Goal: Task Accomplishment & Management: Manage account settings

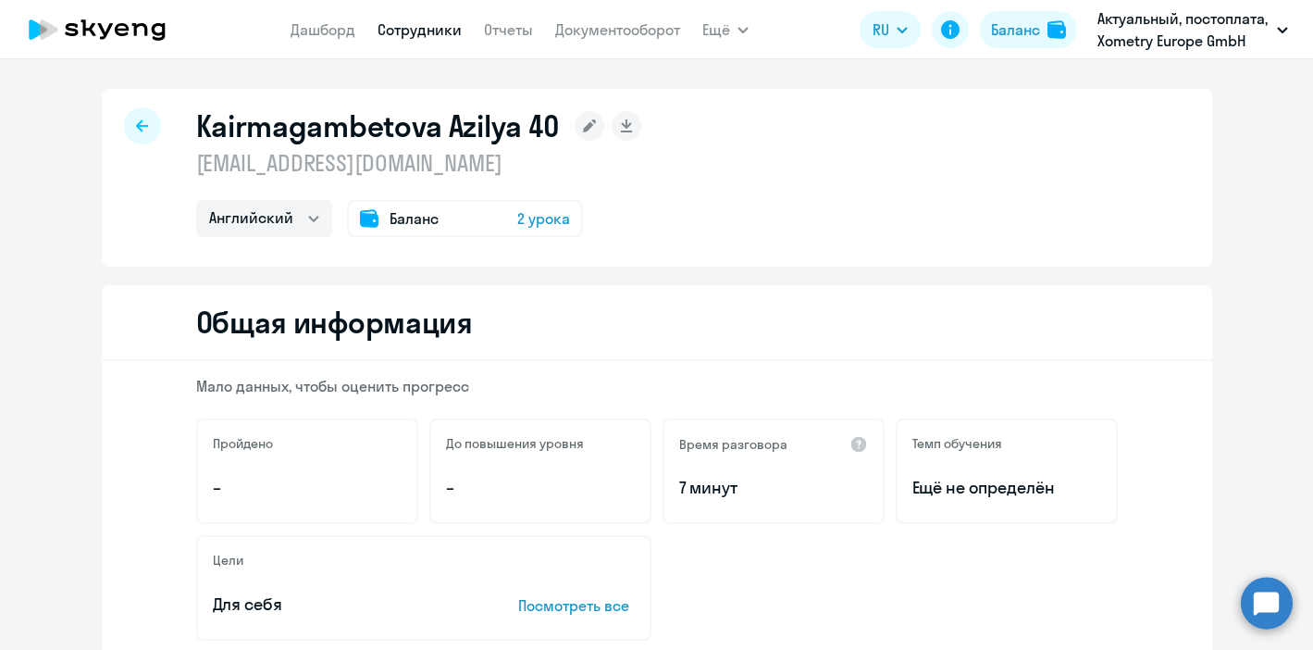
select select "english"
click at [456, 220] on div "Баланс 2 урока" at bounding box center [465, 218] width 236 height 37
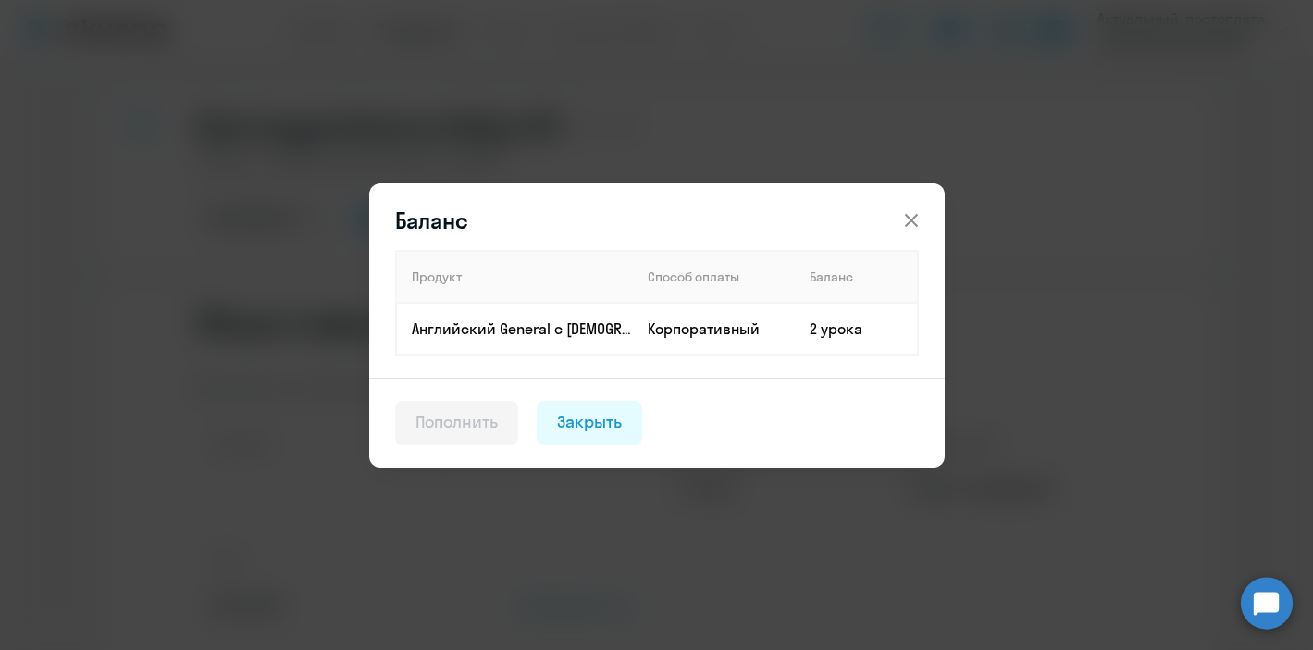
click at [910, 213] on icon at bounding box center [911, 220] width 22 height 22
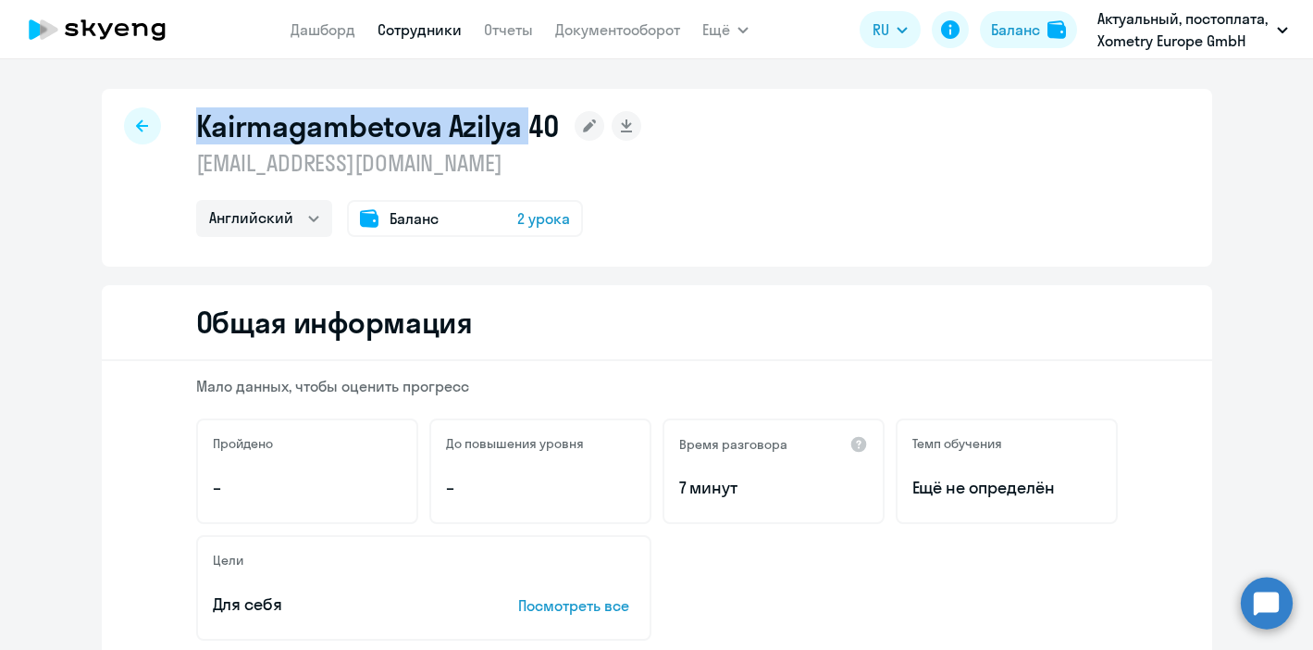
drag, startPoint x: 203, startPoint y: 126, endPoint x: 528, endPoint y: 130, distance: 325.8
click at [528, 131] on h1 "Kairmagambetova Azilya 40" at bounding box center [378, 125] width 365 height 37
copy h1 "Kairmagambetova Azilya"
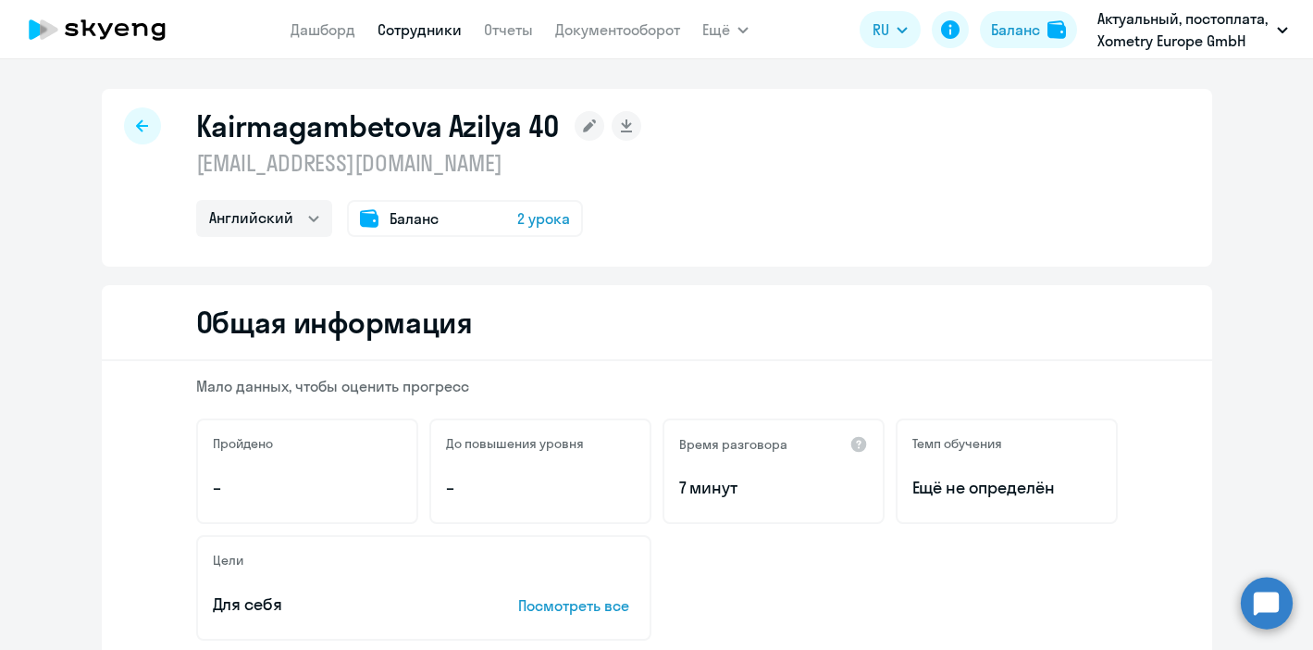
click at [134, 124] on div at bounding box center [142, 125] width 37 height 37
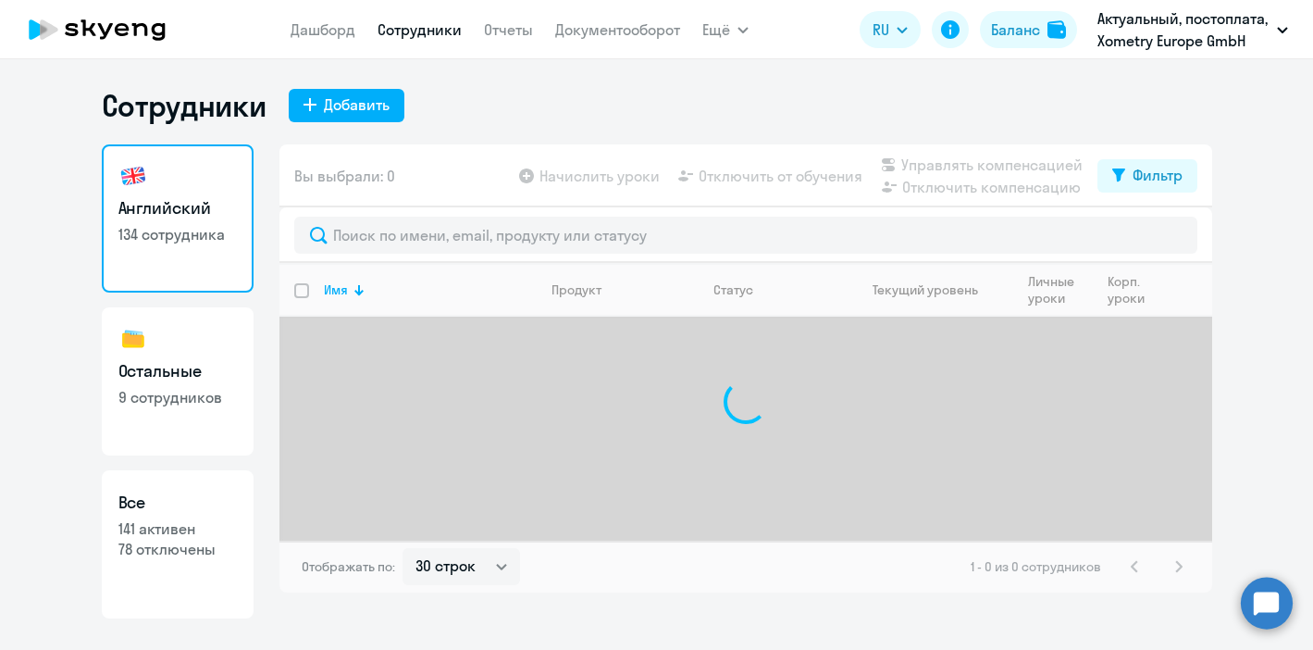
select select "30"
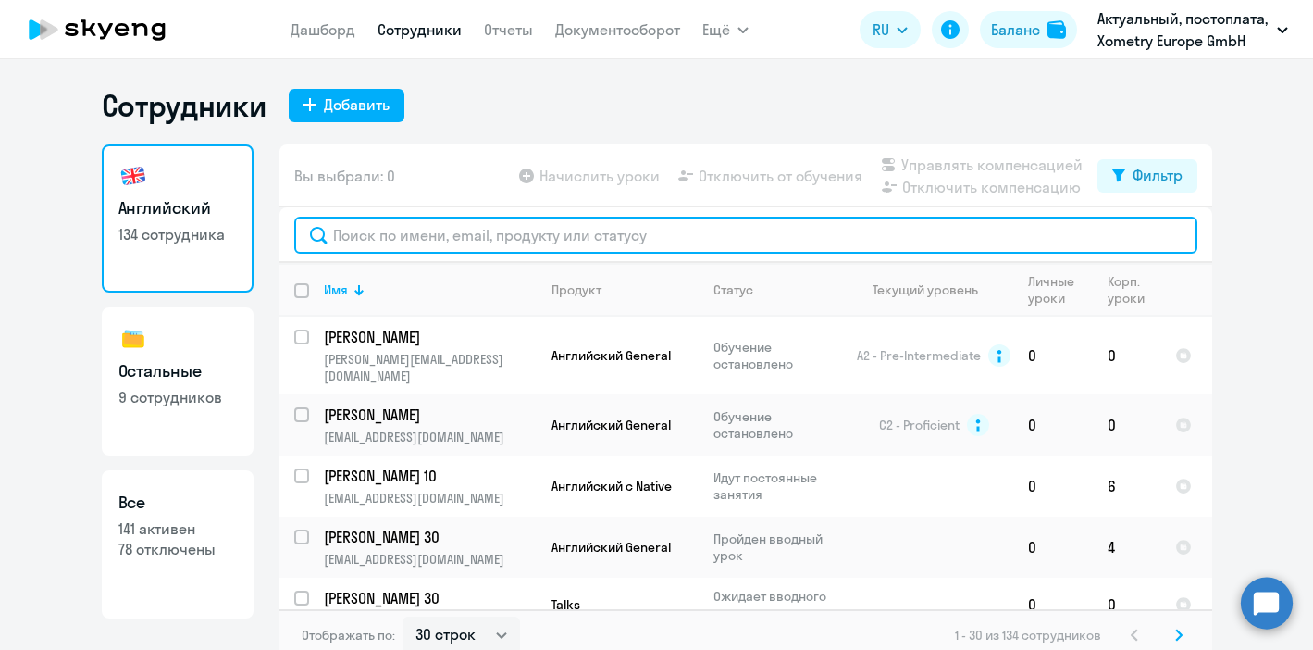
click at [383, 242] on input "text" at bounding box center [745, 235] width 903 height 37
paste input "[MEDICAL_DATA][PERSON_NAME]"
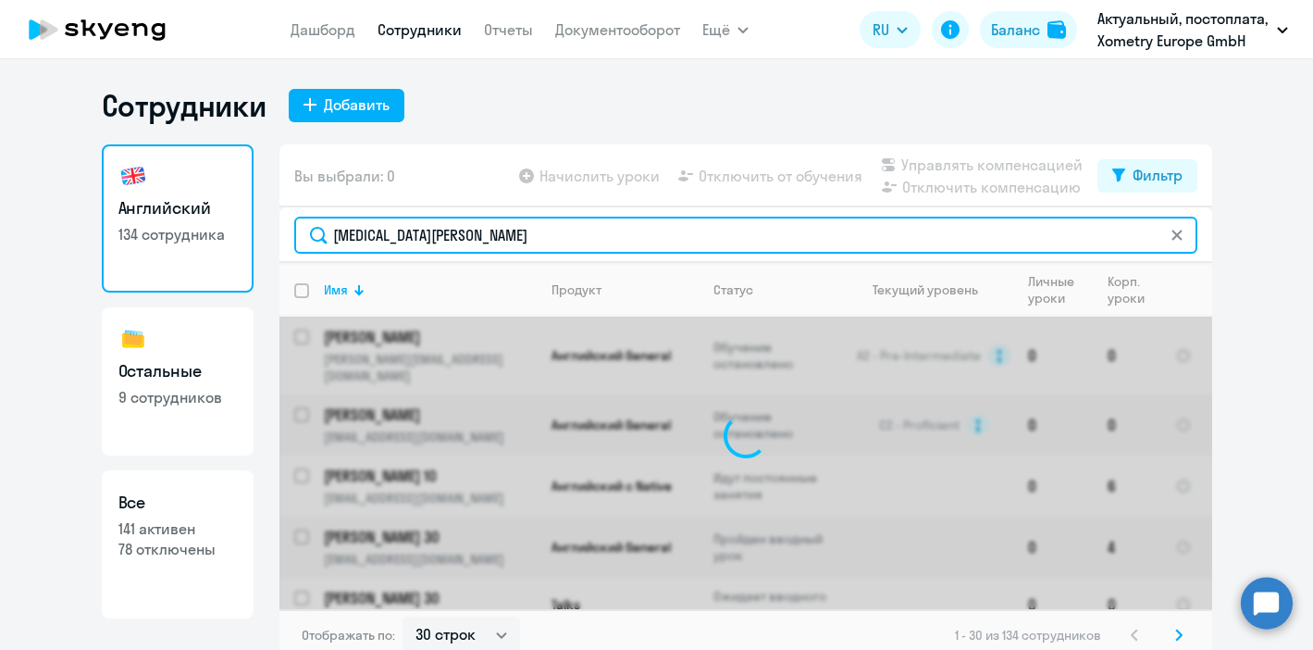
click at [502, 236] on input "[MEDICAL_DATA][PERSON_NAME]" at bounding box center [745, 235] width 903 height 37
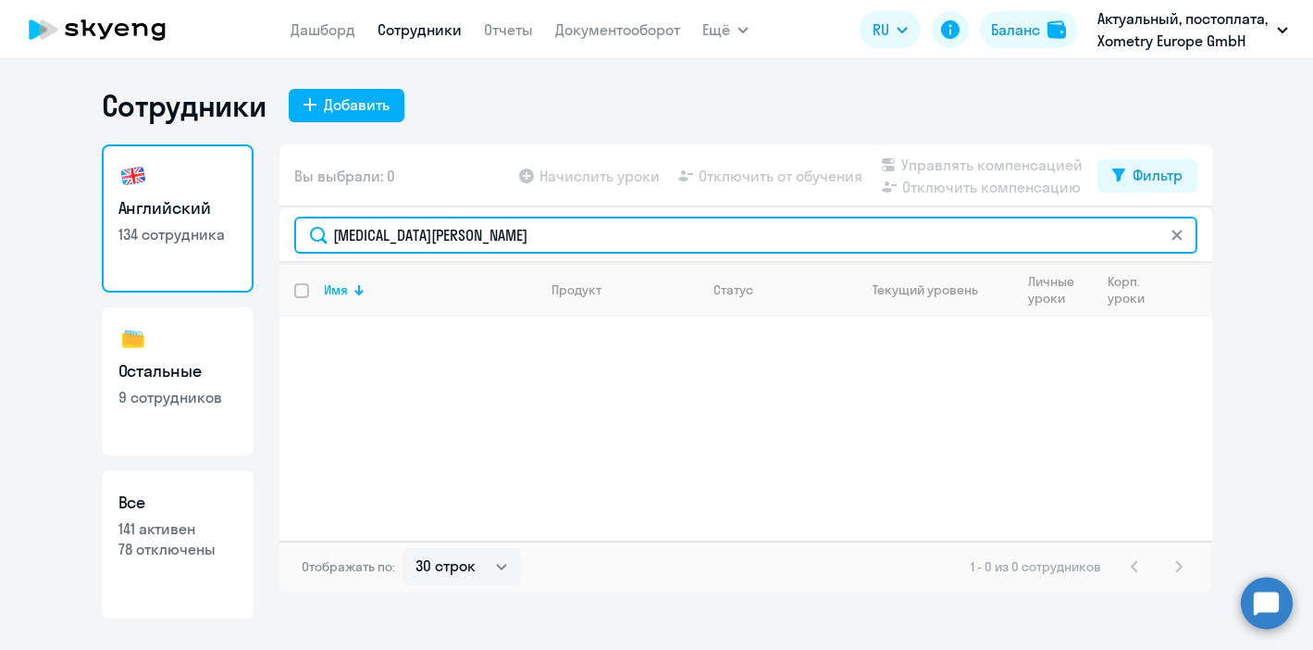
drag, startPoint x: 385, startPoint y: 230, endPoint x: 291, endPoint y: 228, distance: 94.4
click at [291, 228] on div "[MEDICAL_DATA][PERSON_NAME]" at bounding box center [745, 235] width 933 height 56
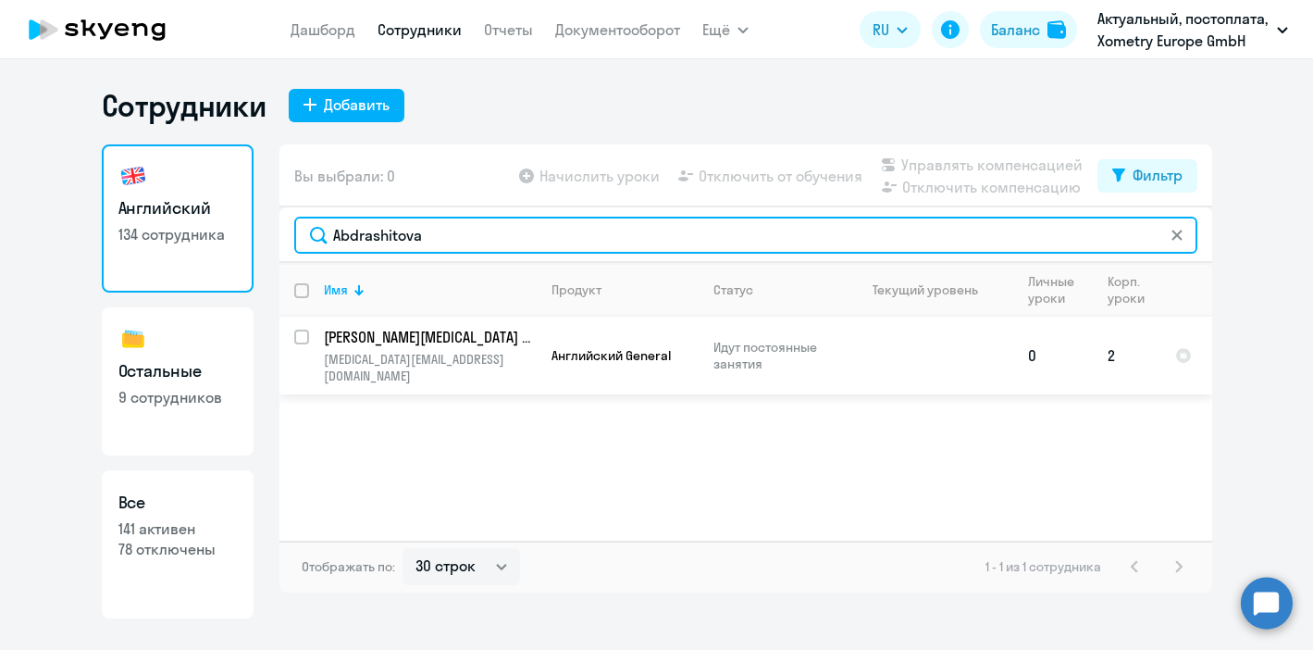
type input "Abdrashitova"
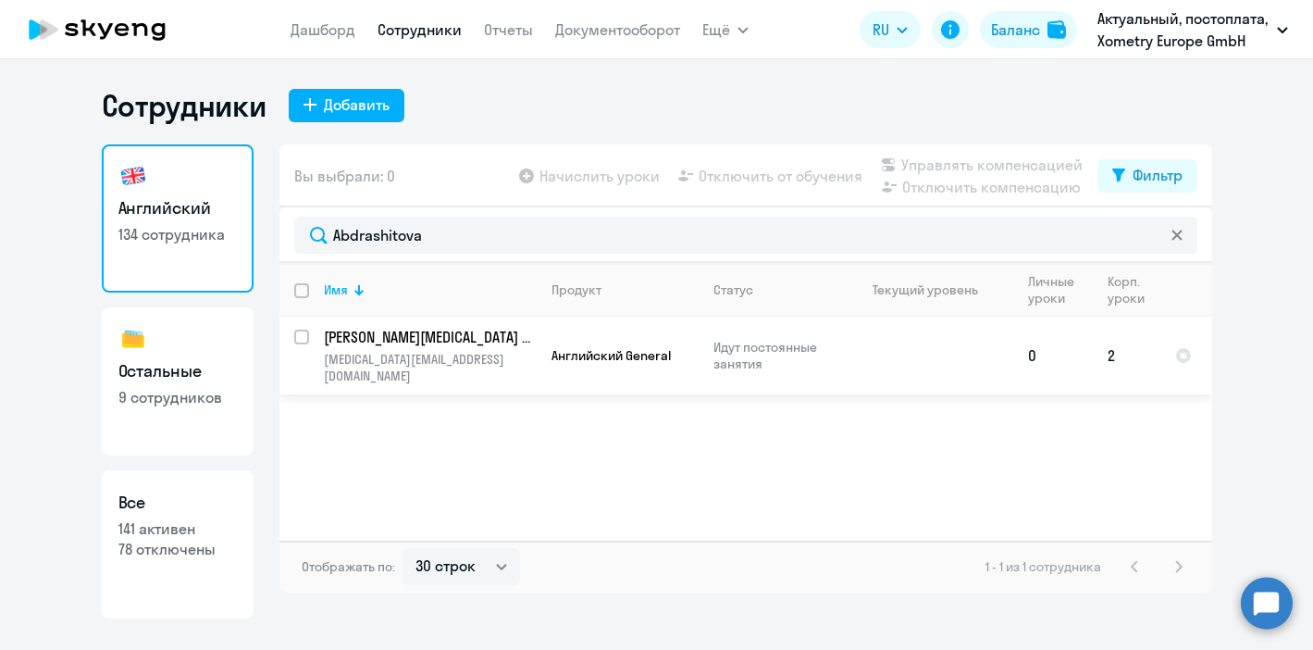
click at [303, 341] on input "select row 41836426" at bounding box center [312, 347] width 37 height 37
checkbox input "true"
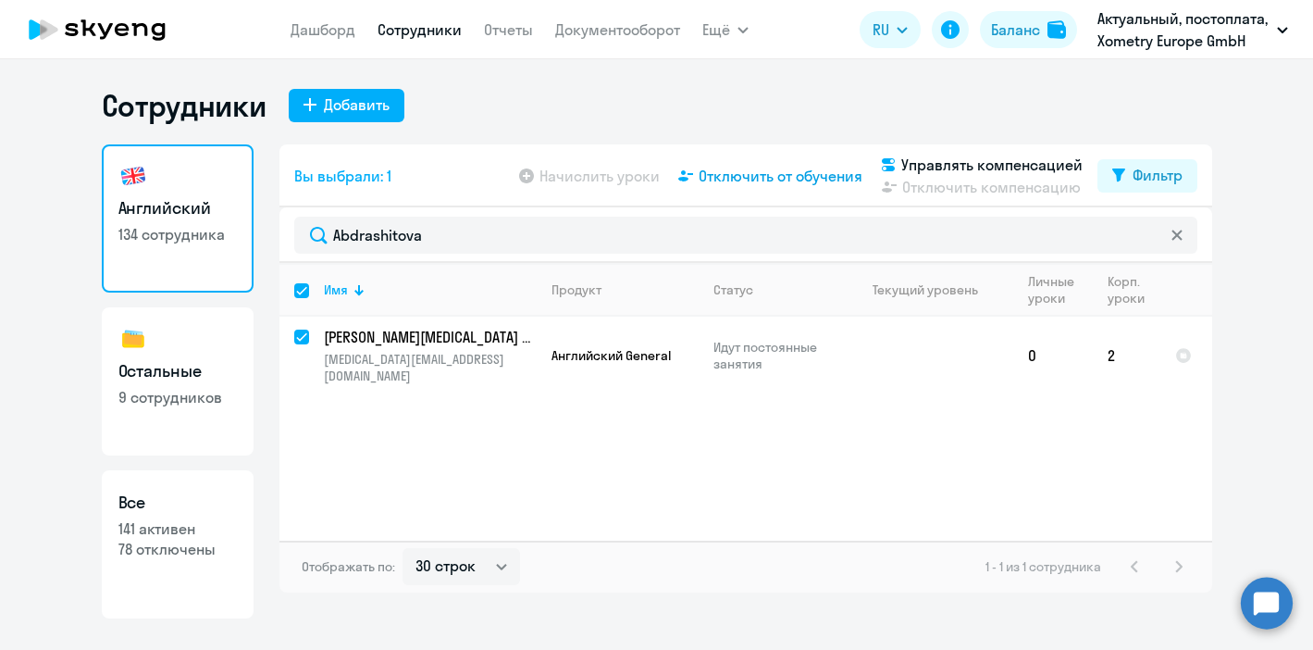
click at [745, 177] on span "Отключить от обучения" at bounding box center [781, 176] width 164 height 22
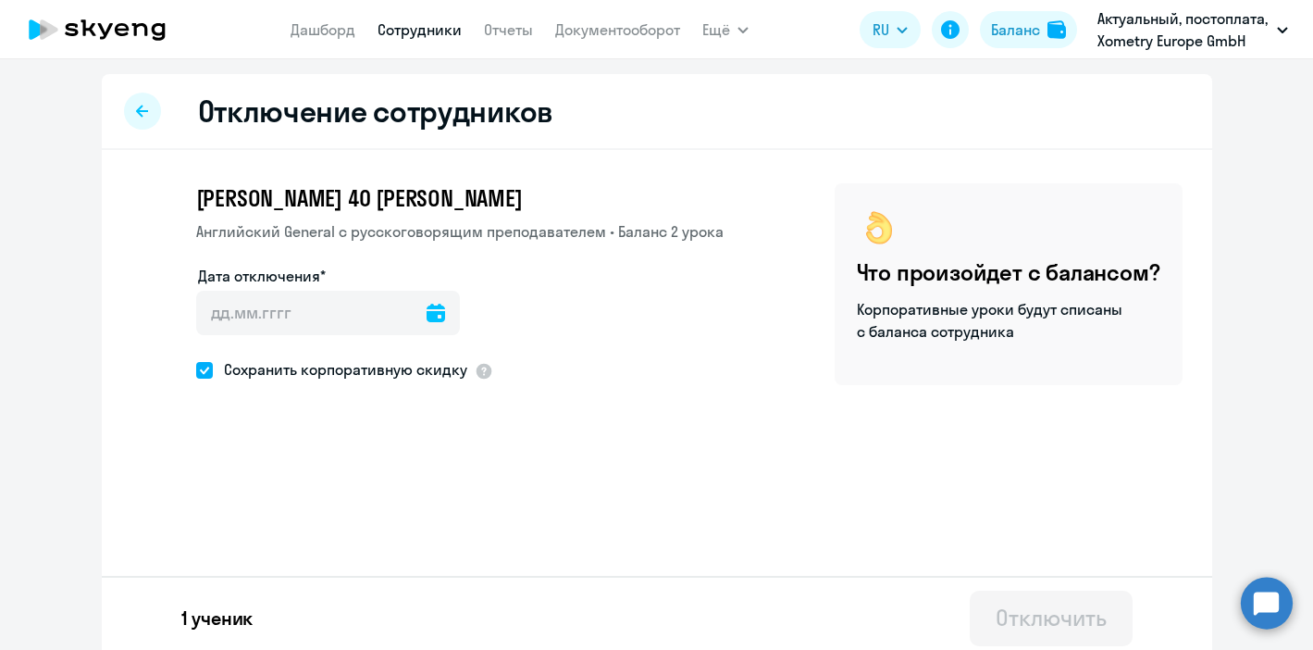
click at [427, 321] on icon at bounding box center [436, 313] width 19 height 19
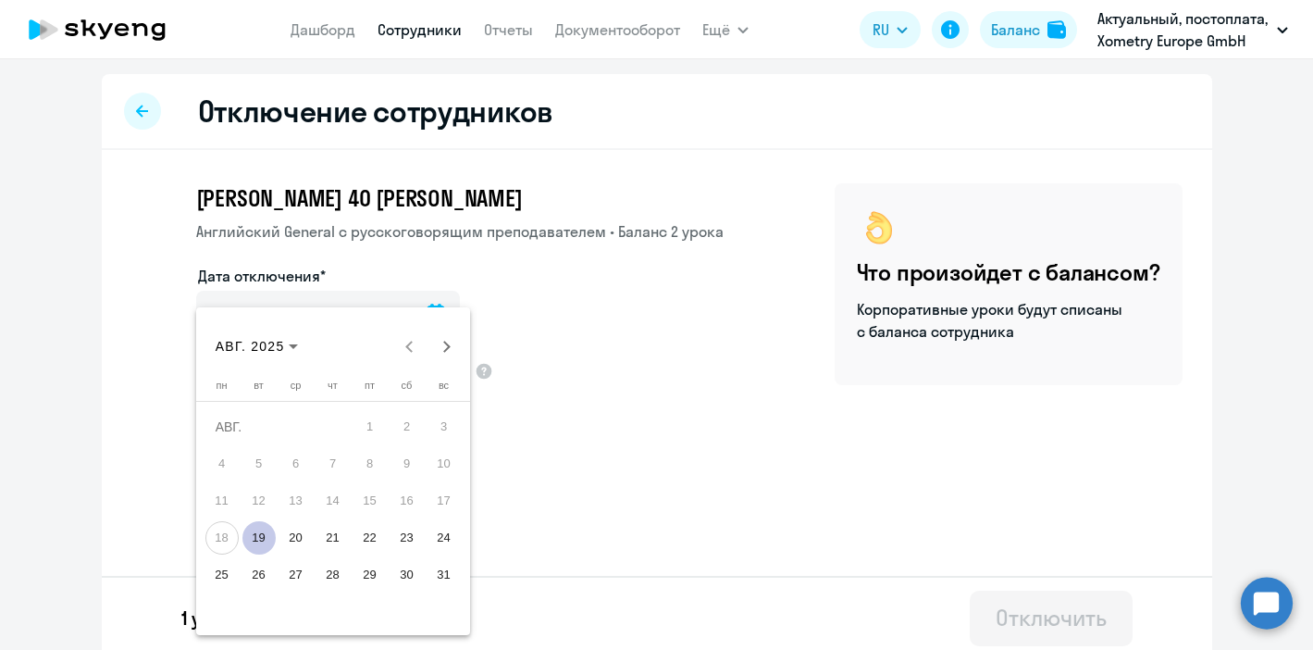
click at [257, 546] on span "19" at bounding box center [258, 537] width 33 height 33
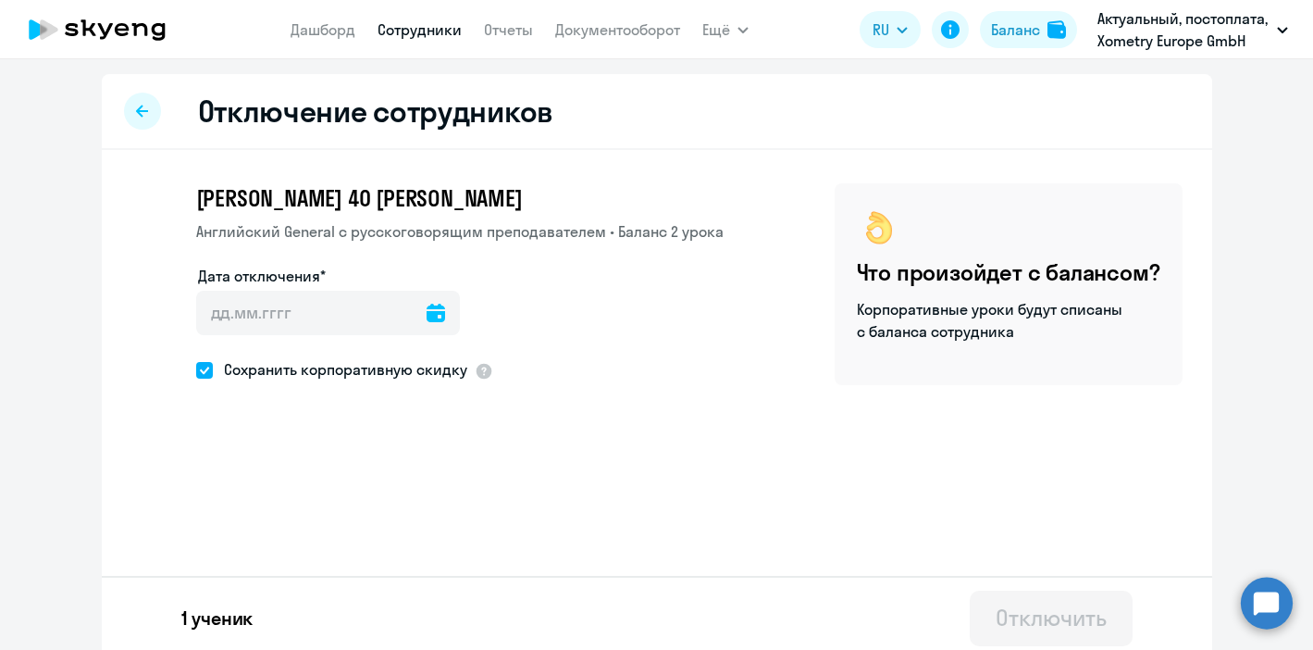
type input "[DATE]"
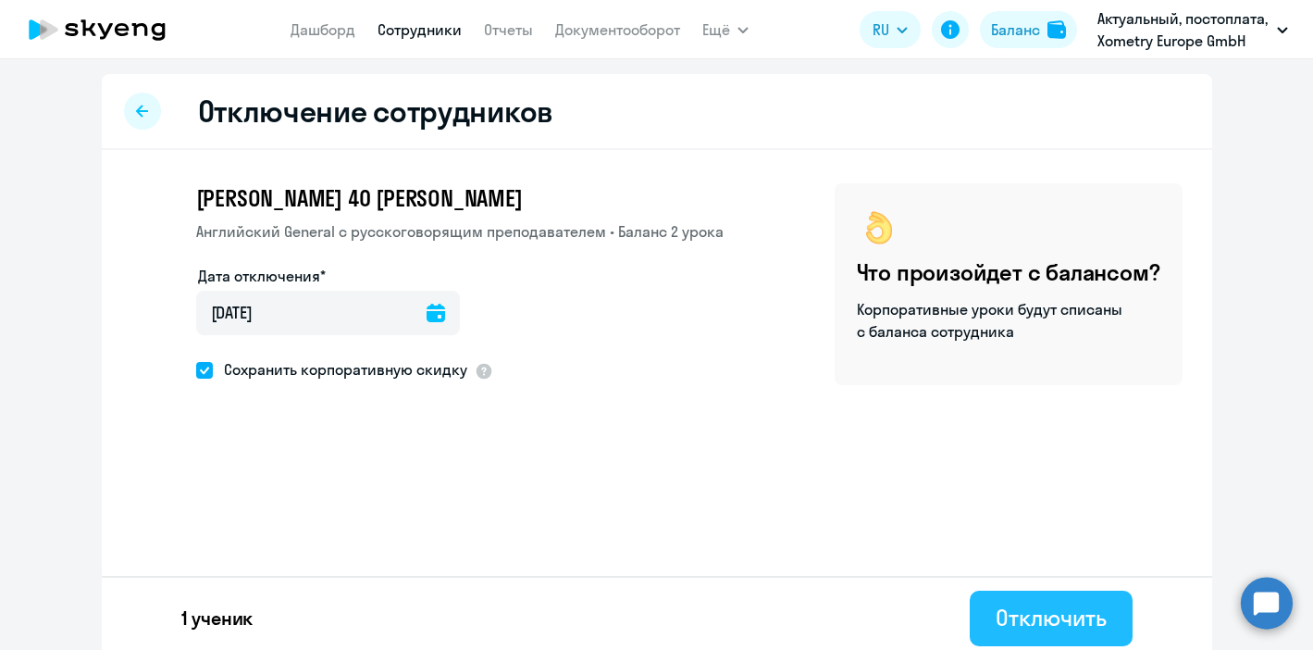
click at [1045, 623] on div "Отключить" at bounding box center [1051, 617] width 110 height 30
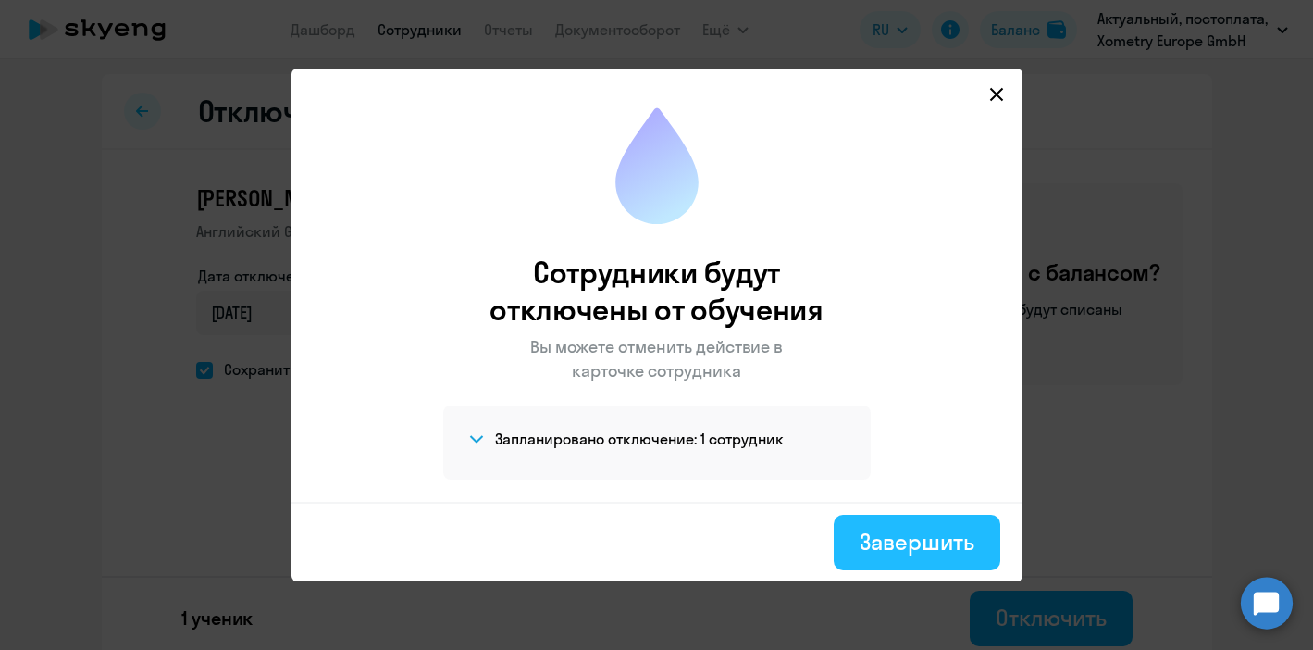
click at [915, 539] on div "Завершить" at bounding box center [917, 542] width 114 height 30
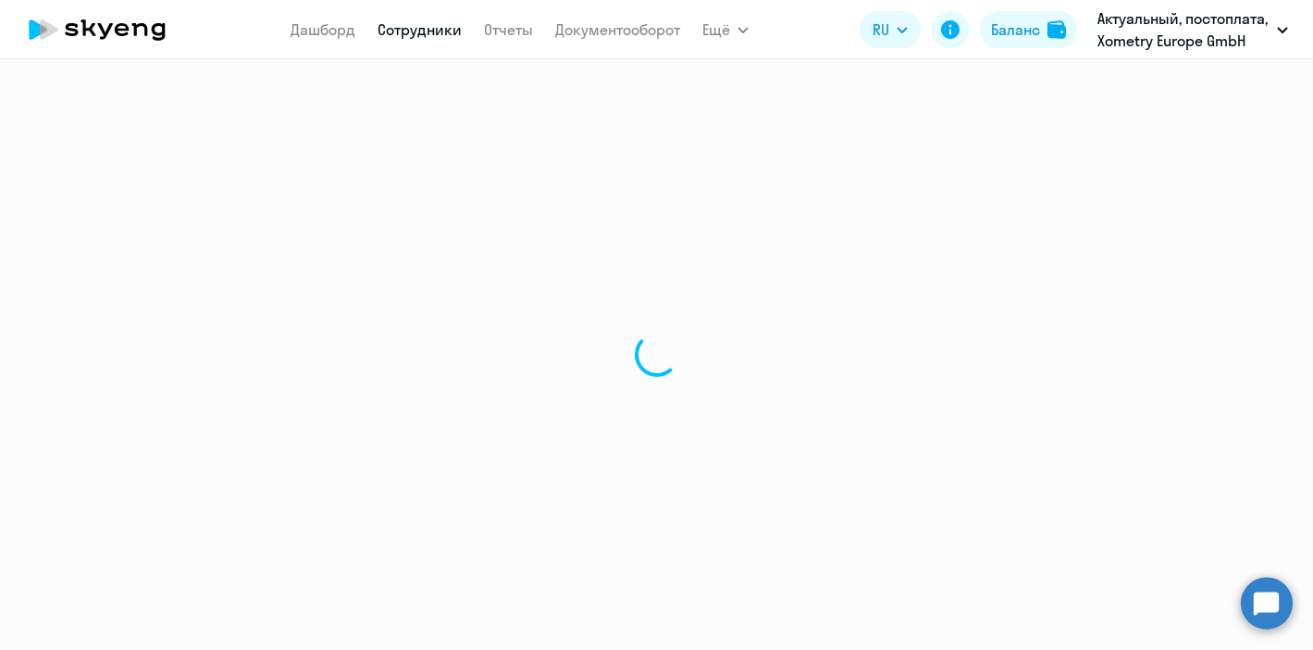
select select "30"
